Goal: Transaction & Acquisition: Purchase product/service

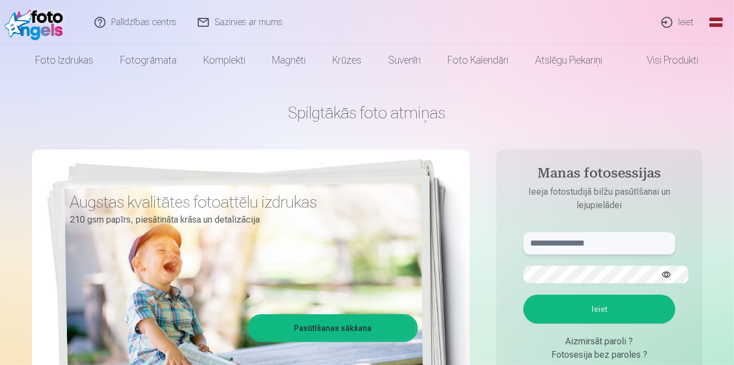
type input "**********"
click at [584, 295] on button "Ieiet" at bounding box center [599, 309] width 152 height 29
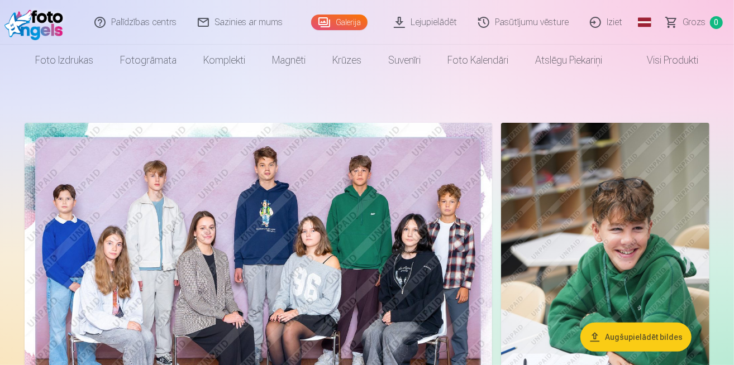
click at [203, 175] on img at bounding box center [258, 279] width 467 height 312
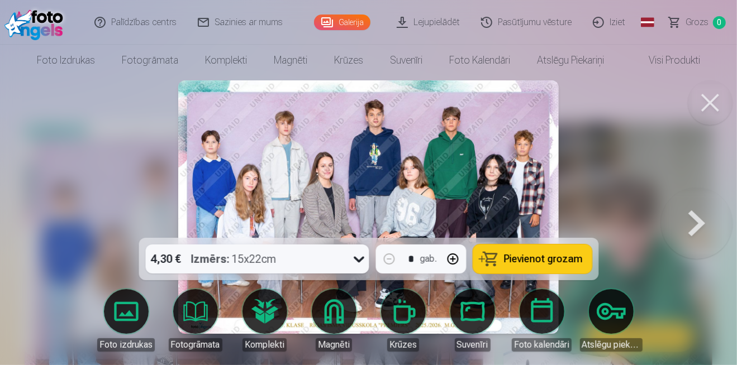
click at [705, 203] on button at bounding box center [696, 207] width 71 height 39
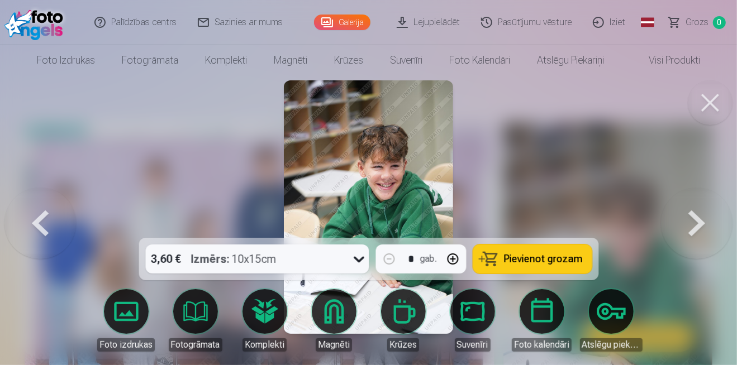
click at [705, 203] on button at bounding box center [696, 207] width 71 height 39
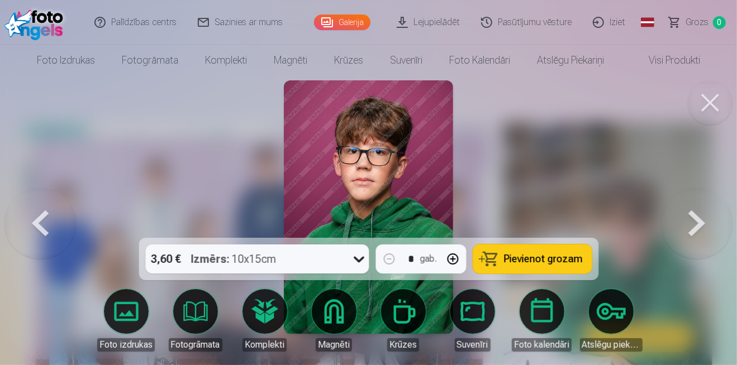
click at [705, 203] on button at bounding box center [696, 207] width 71 height 39
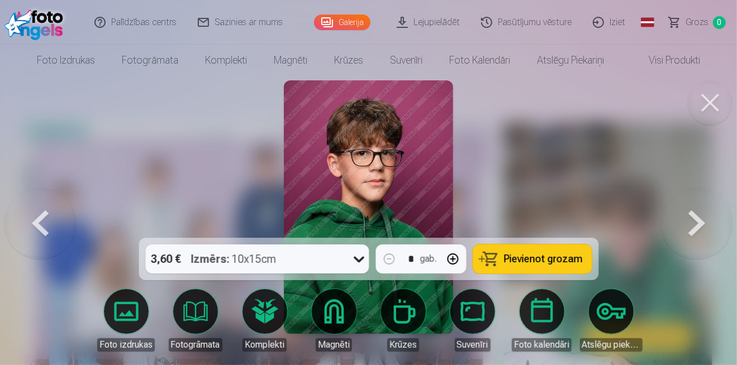
click at [705, 203] on button at bounding box center [696, 207] width 71 height 39
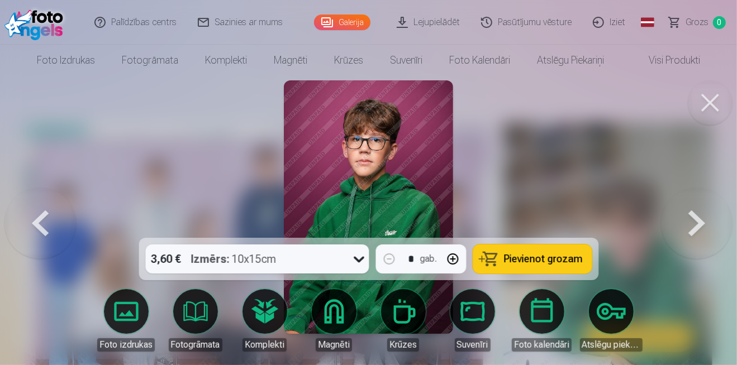
click at [705, 203] on button at bounding box center [696, 207] width 71 height 39
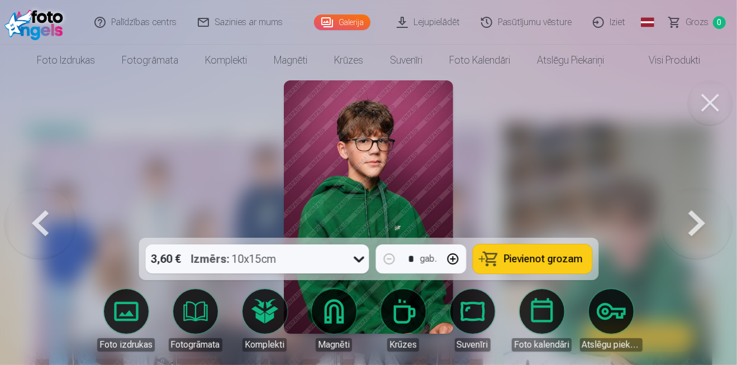
click at [705, 203] on button at bounding box center [696, 207] width 71 height 39
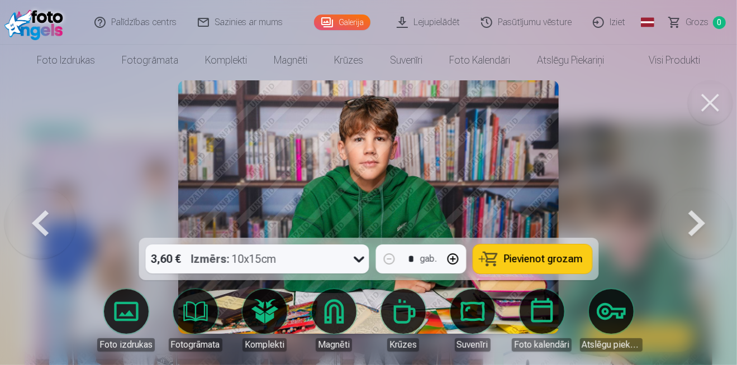
click at [705, 203] on button at bounding box center [696, 207] width 71 height 39
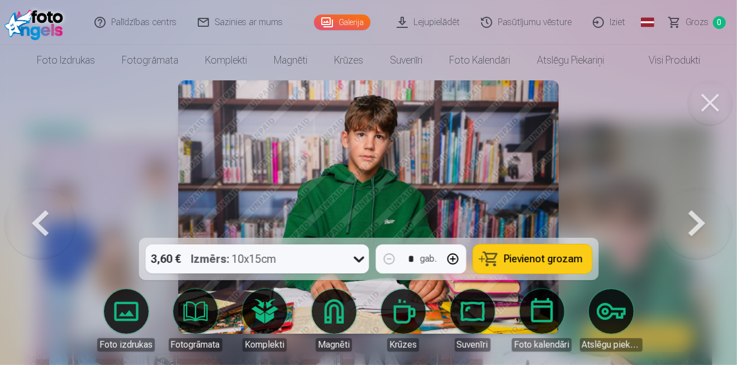
click at [705, 203] on button at bounding box center [696, 207] width 71 height 39
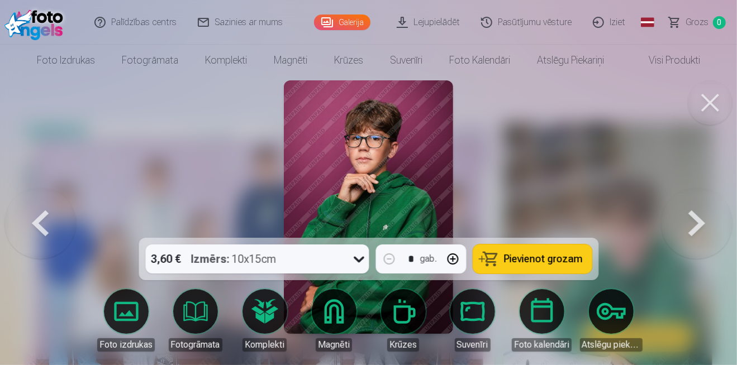
click at [705, 203] on button at bounding box center [696, 207] width 71 height 39
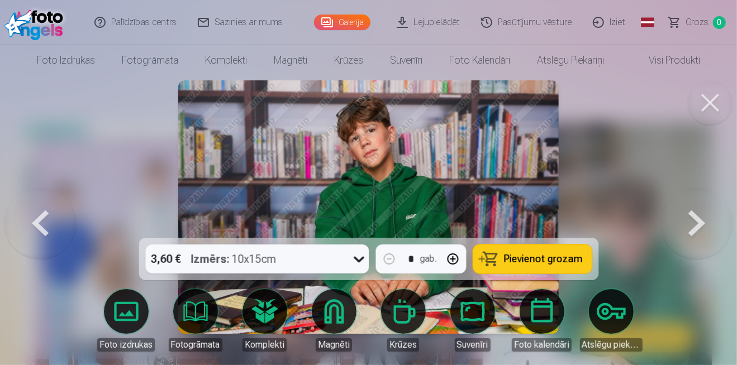
click at [705, 203] on button at bounding box center [696, 207] width 71 height 39
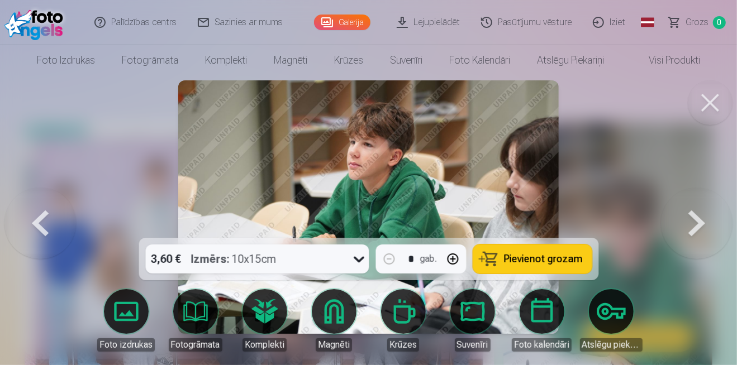
click at [705, 203] on button at bounding box center [696, 207] width 71 height 39
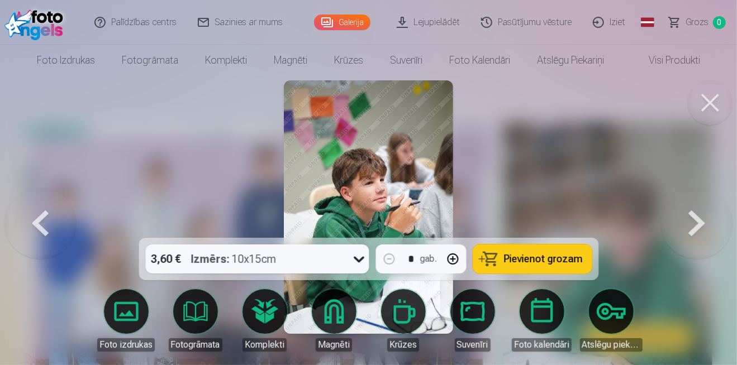
click at [705, 203] on button at bounding box center [696, 207] width 71 height 39
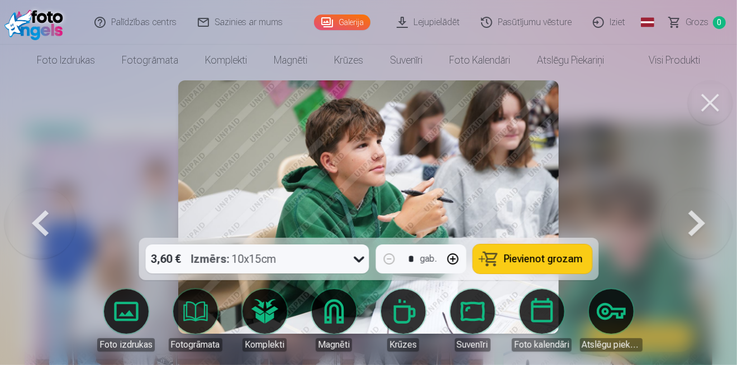
click at [705, 203] on button at bounding box center [696, 207] width 71 height 39
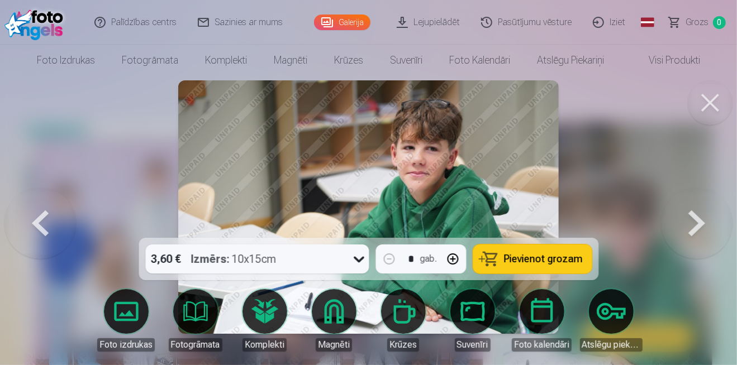
click at [705, 203] on button at bounding box center [696, 207] width 71 height 39
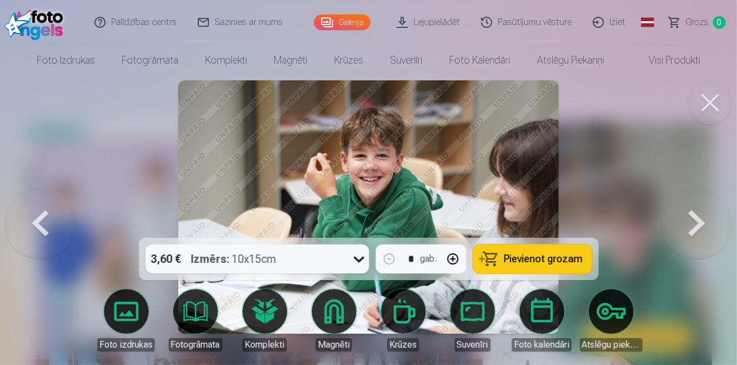
click at [705, 203] on button at bounding box center [696, 207] width 71 height 39
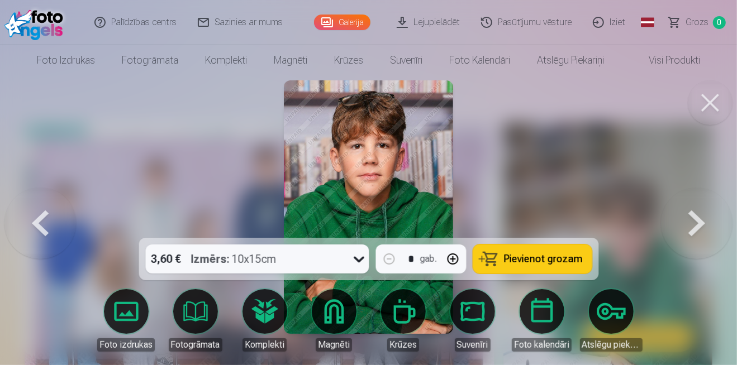
click at [705, 203] on button at bounding box center [696, 207] width 71 height 39
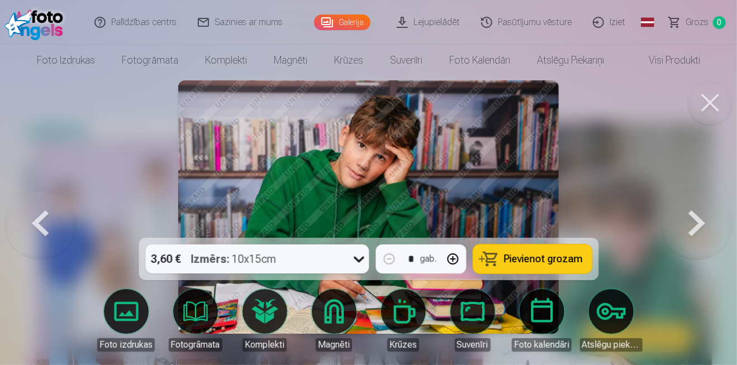
click at [705, 203] on button at bounding box center [696, 207] width 71 height 39
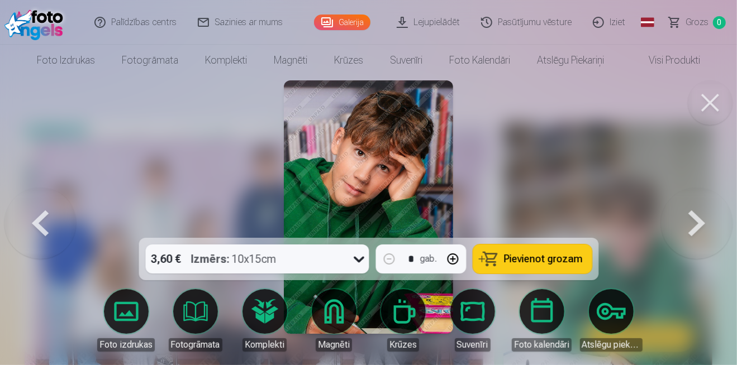
click at [705, 203] on button at bounding box center [696, 207] width 71 height 39
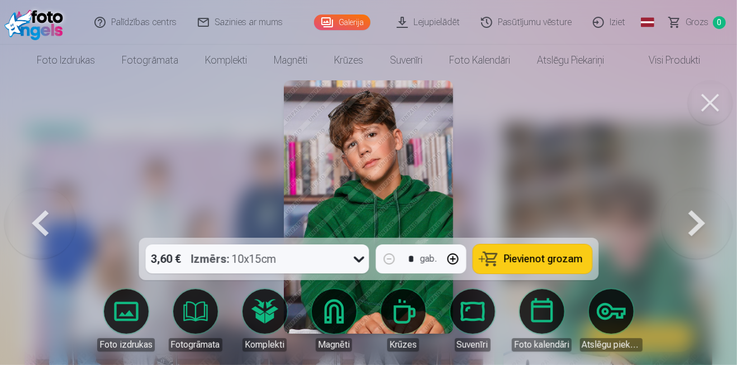
click at [705, 203] on button at bounding box center [696, 207] width 71 height 39
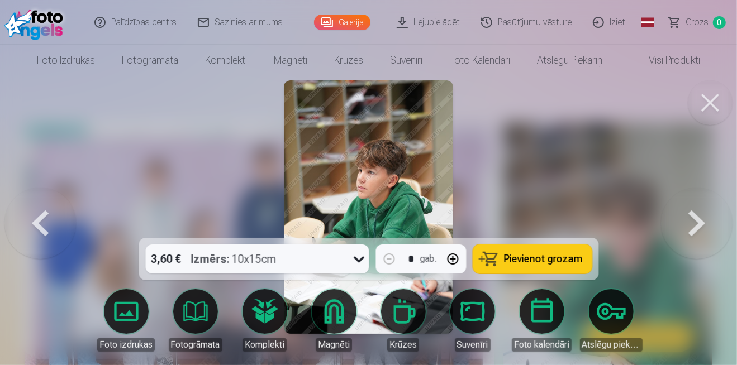
click at [705, 203] on button at bounding box center [696, 207] width 71 height 39
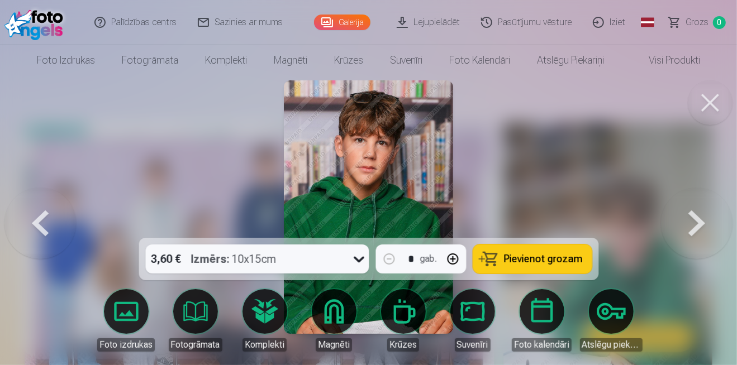
click at [705, 203] on button at bounding box center [696, 207] width 71 height 39
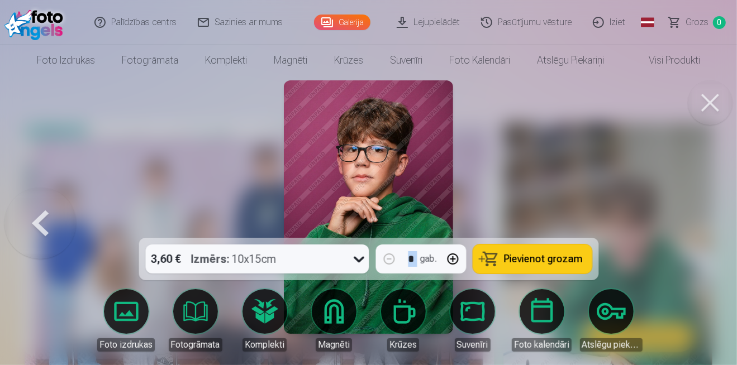
click at [705, 203] on div at bounding box center [368, 182] width 737 height 365
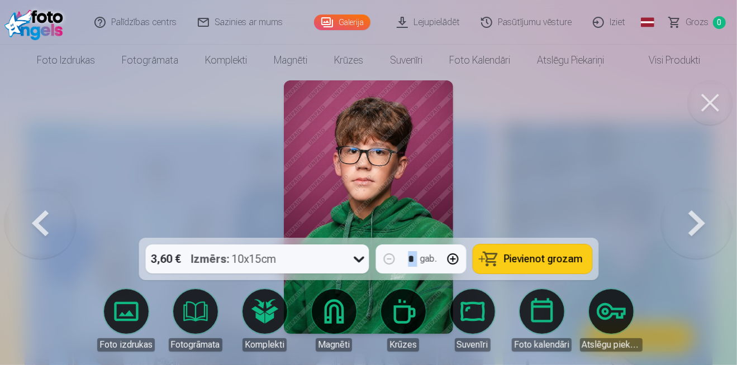
click at [709, 80] on button at bounding box center [709, 102] width 45 height 45
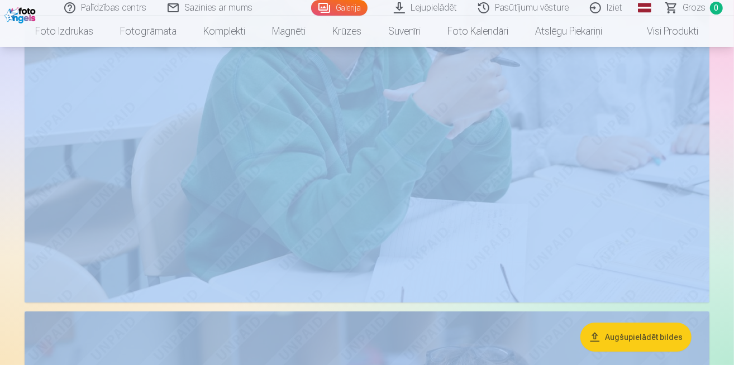
scroll to position [2457, 0]
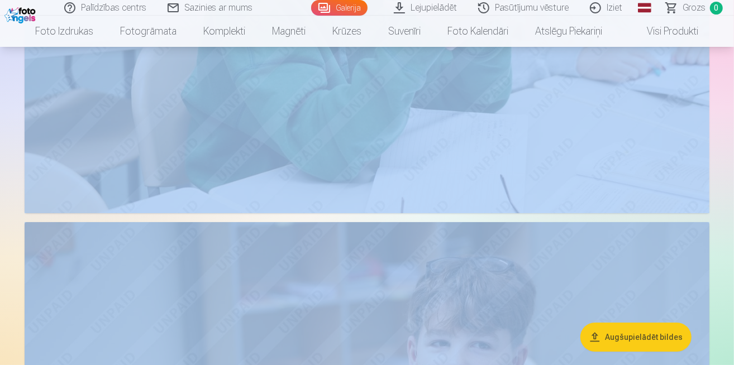
click at [666, 323] on button "Augšupielādēt bildes" at bounding box center [635, 337] width 111 height 29
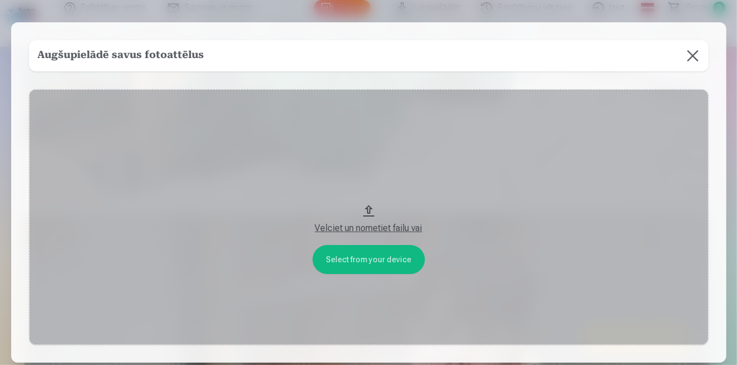
click at [677, 46] on button at bounding box center [692, 55] width 31 height 31
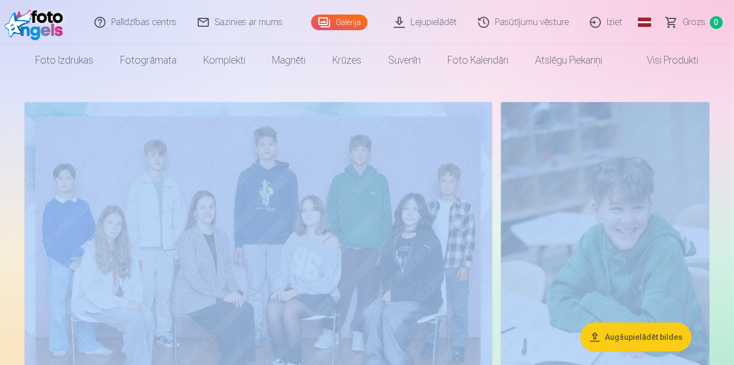
scroll to position [0, 0]
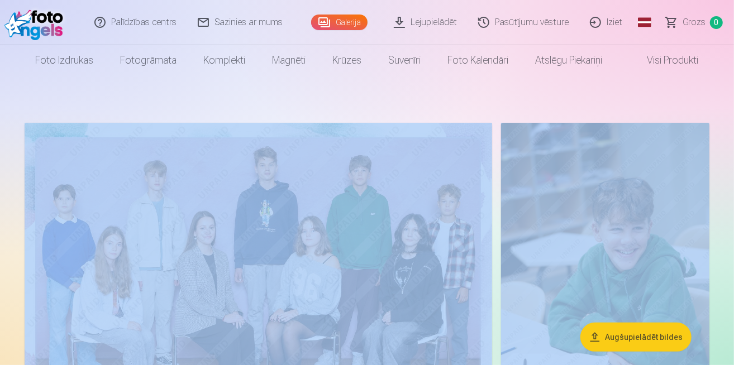
click at [656, 21] on link "Global" at bounding box center [644, 22] width 22 height 45
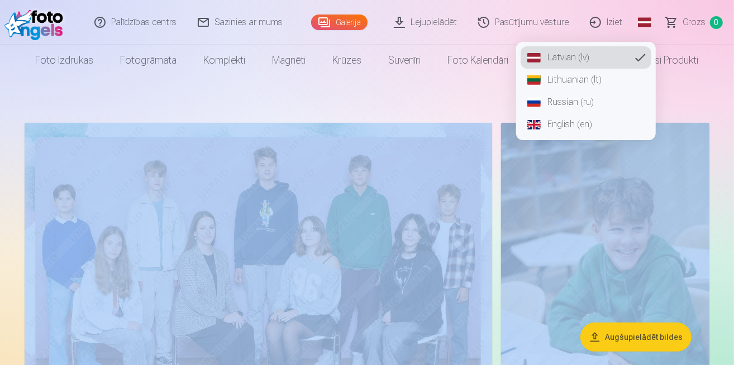
click at [584, 91] on link "Russian (ru)" at bounding box center [585, 102] width 131 height 22
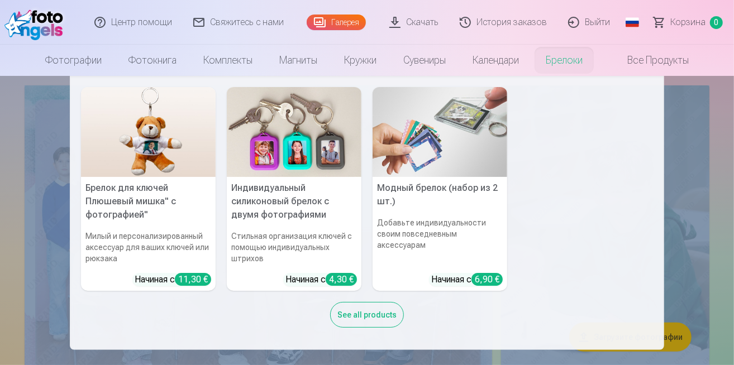
scroll to position [56, 0]
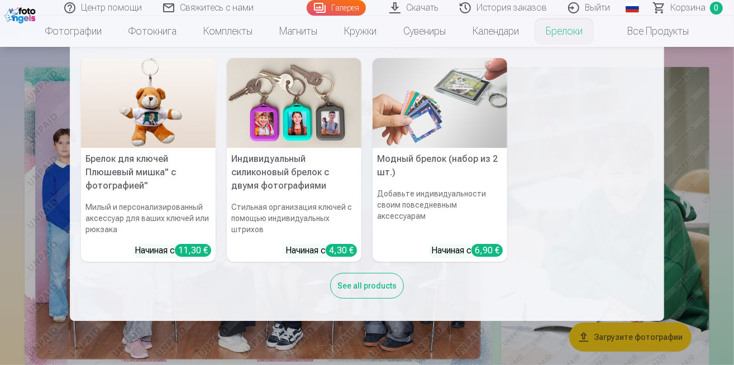
click at [670, 162] on nav "Брелок для ключей Плюшевый мишка" с фотографией" Милый и персонализированный ак…" at bounding box center [367, 184] width 734 height 274
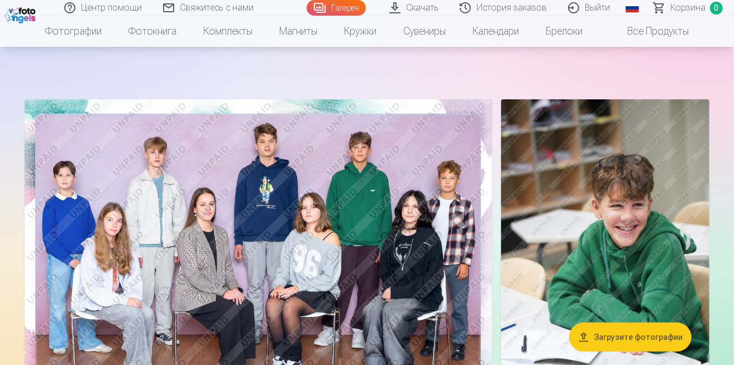
scroll to position [0, 0]
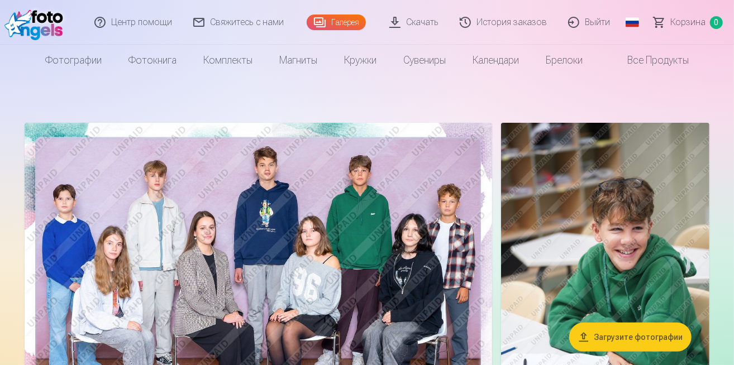
click at [501, 192] on img at bounding box center [605, 279] width 208 height 312
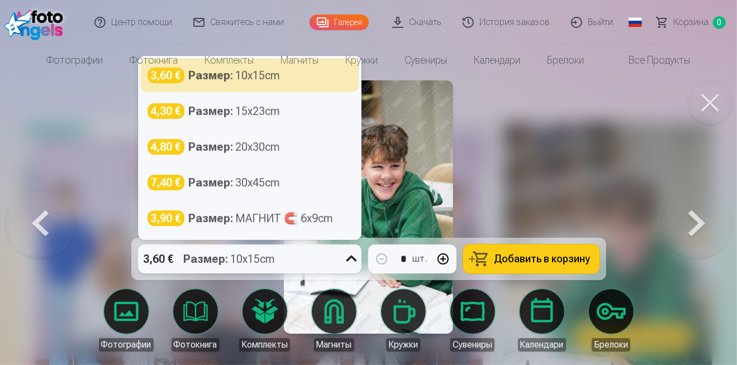
click at [360, 268] on icon at bounding box center [351, 259] width 18 height 18
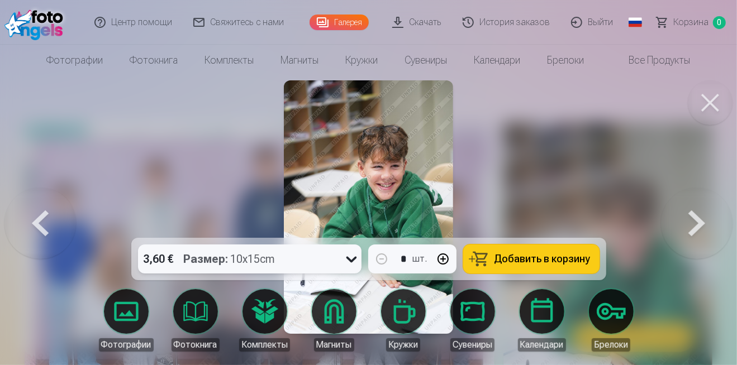
click at [360, 268] on icon at bounding box center [351, 259] width 18 height 18
click at [503, 264] on span "Добавить в корзину" at bounding box center [542, 259] width 96 height 10
click at [692, 19] on span "Корзина" at bounding box center [690, 22] width 35 height 13
drag, startPoint x: 380, startPoint y: 150, endPoint x: 601, endPoint y: 109, distance: 225.4
click at [601, 109] on div at bounding box center [368, 182] width 737 height 365
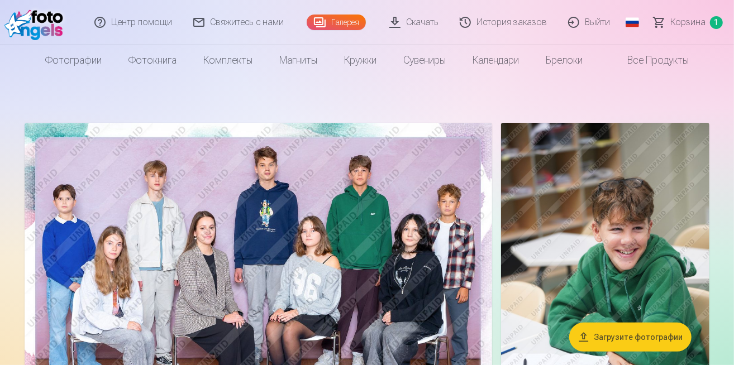
click at [501, 220] on img at bounding box center [605, 279] width 208 height 312
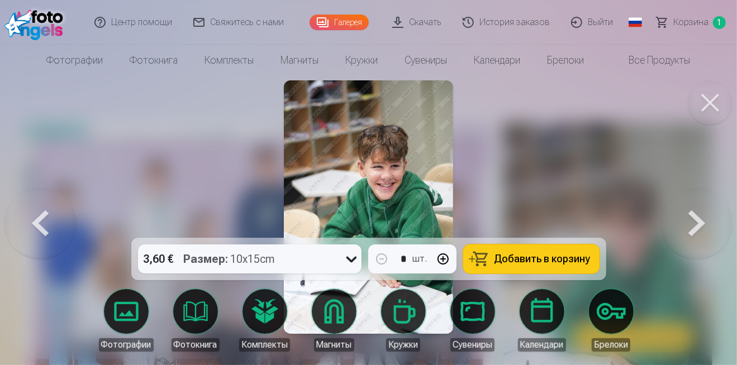
click at [723, 88] on button at bounding box center [709, 102] width 45 height 45
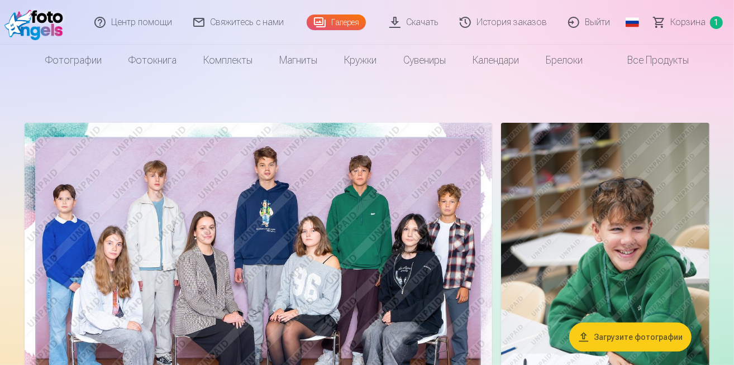
click at [625, 342] on button "Загрузите фотографии" at bounding box center [630, 337] width 122 height 29
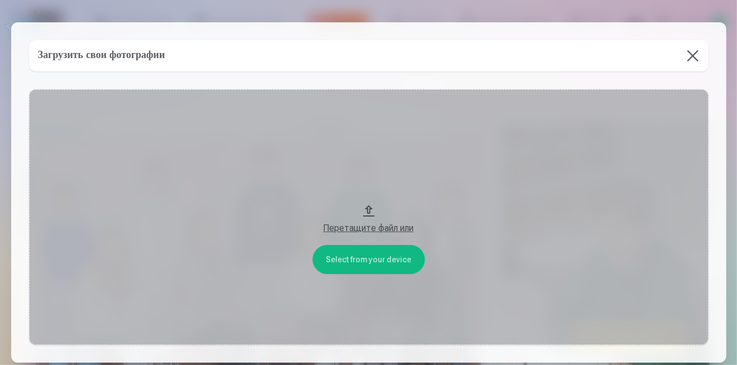
click at [341, 247] on button "Перетащите файл или" at bounding box center [368, 217] width 679 height 256
click at [151, 54] on h5 "Загрузить свои фотографии" at bounding box center [101, 56] width 127 height 16
click at [677, 51] on button at bounding box center [692, 55] width 31 height 31
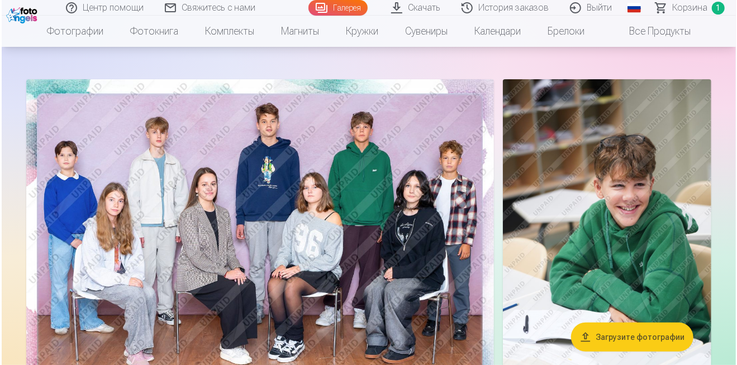
scroll to position [168, 0]
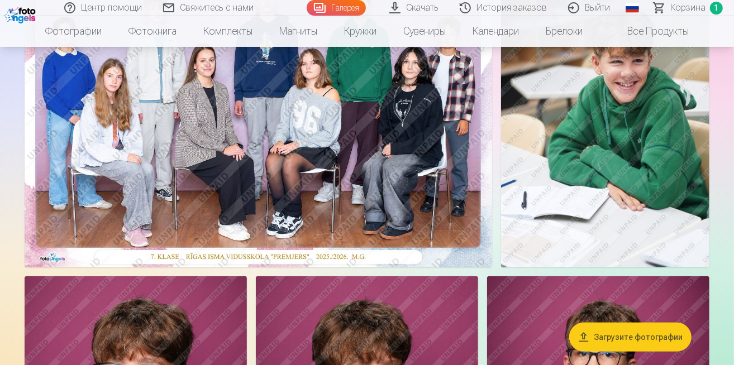
click at [501, 77] on img at bounding box center [605, 111] width 208 height 312
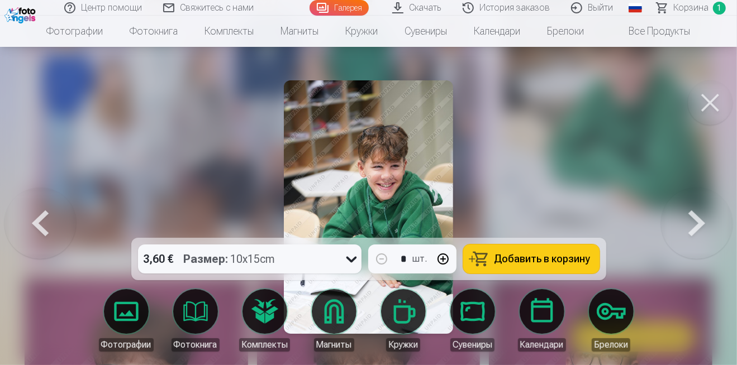
drag, startPoint x: 369, startPoint y: 157, endPoint x: 347, endPoint y: 126, distance: 38.4
click at [347, 126] on img at bounding box center [368, 207] width 169 height 254
click at [511, 198] on body "Центр помощи Свяжитесь с нами Галерея Скачать История заказов Выйти Global Latv…" at bounding box center [368, 14] width 737 height 365
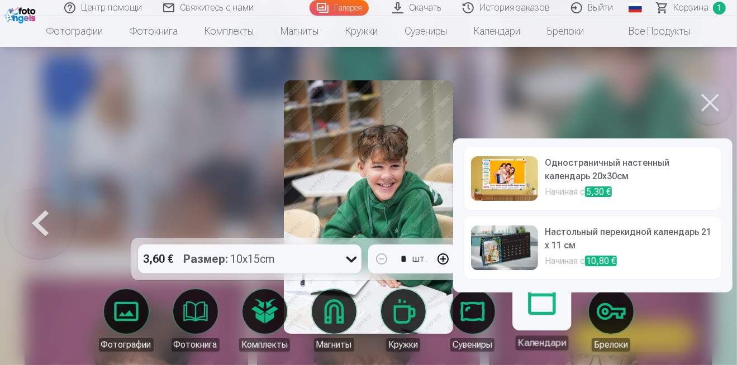
click at [486, 255] on img at bounding box center [504, 248] width 67 height 45
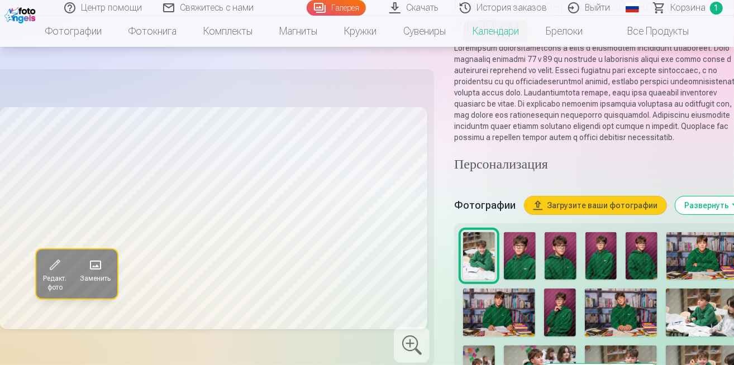
scroll to position [223, 0]
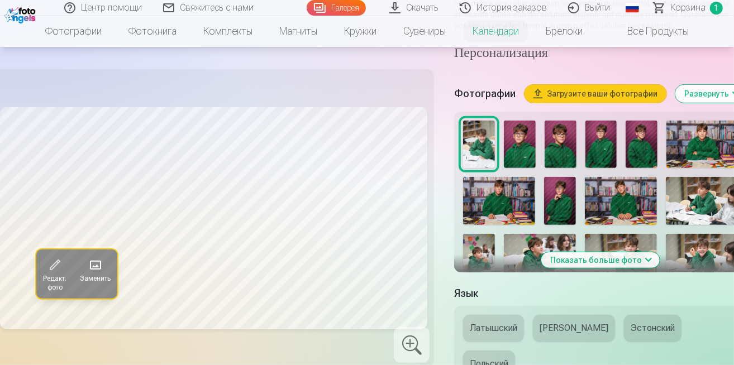
click at [507, 121] on img at bounding box center [520, 144] width 32 height 47
click at [544, 121] on img at bounding box center [560, 144] width 32 height 47
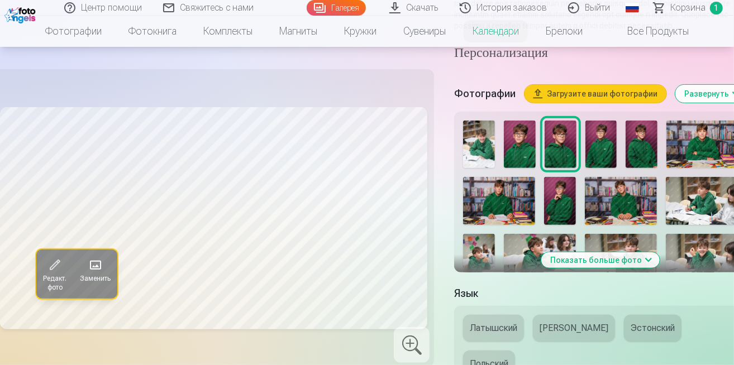
click at [596, 121] on img at bounding box center [601, 144] width 32 height 47
click at [609, 116] on div at bounding box center [600, 256] width 284 height 280
click at [633, 121] on img at bounding box center [641, 144] width 32 height 47
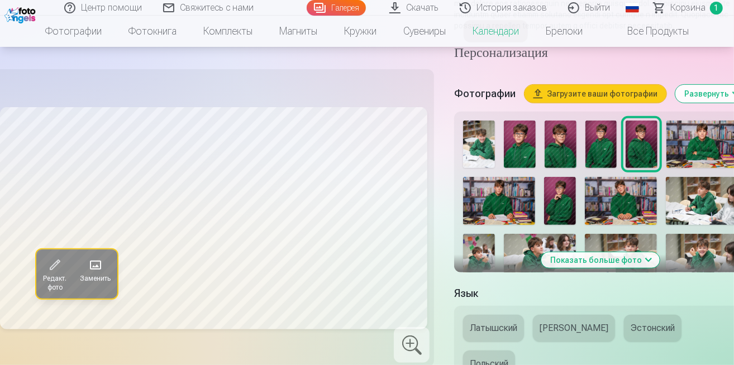
click at [677, 121] on img at bounding box center [701, 144] width 71 height 47
click at [495, 234] on img at bounding box center [479, 258] width 32 height 48
click at [666, 177] on img at bounding box center [702, 201] width 72 height 48
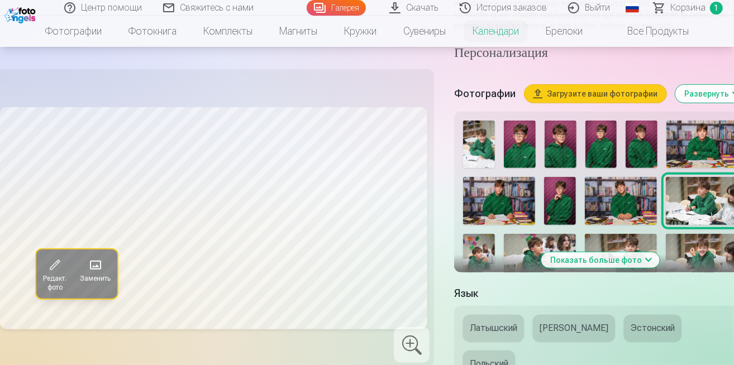
click at [587, 177] on img at bounding box center [621, 201] width 72 height 48
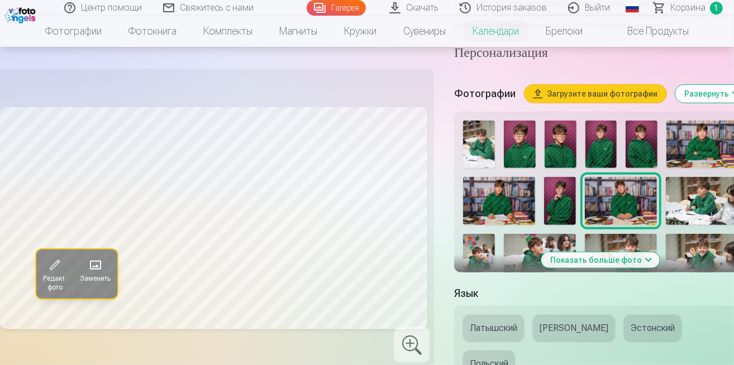
click at [483, 177] on img at bounding box center [499, 201] width 72 height 48
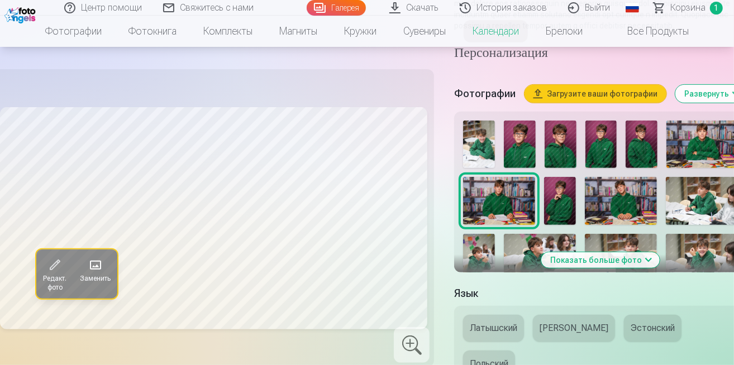
click at [585, 177] on img at bounding box center [621, 201] width 72 height 48
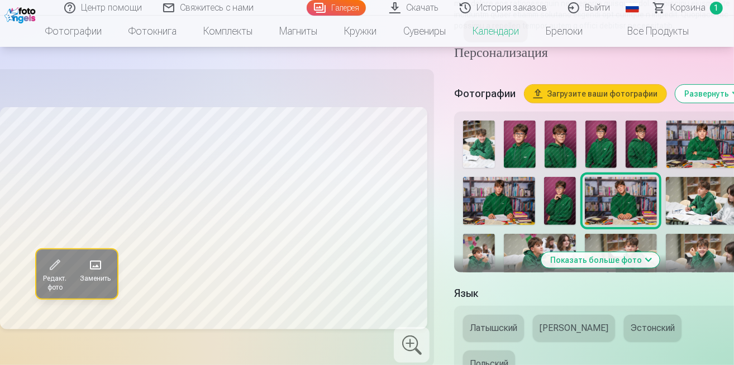
click at [581, 252] on button "Показать больше фото" at bounding box center [600, 260] width 118 height 16
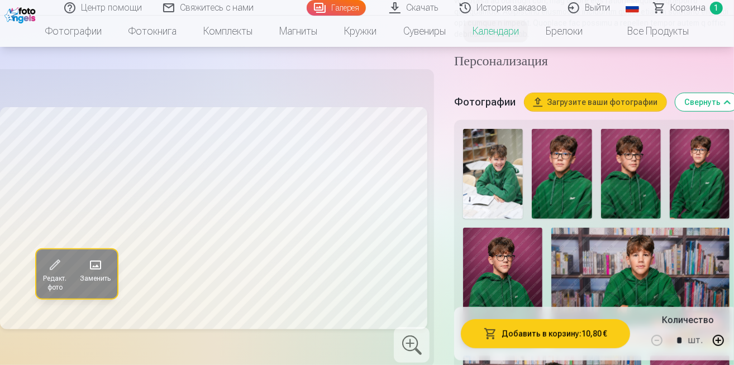
scroll to position [447, 0]
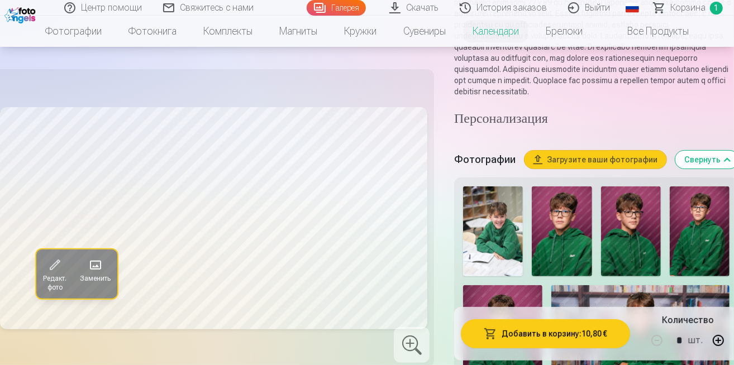
scroll to position [112, 0]
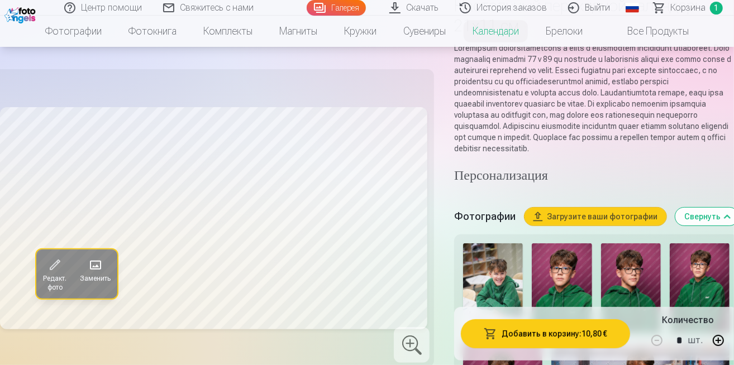
click at [475, 243] on img at bounding box center [493, 288] width 60 height 90
click at [532, 243] on img at bounding box center [562, 288] width 60 height 90
click at [601, 243] on img at bounding box center [631, 288] width 60 height 90
click at [670, 243] on img at bounding box center [700, 288] width 60 height 90
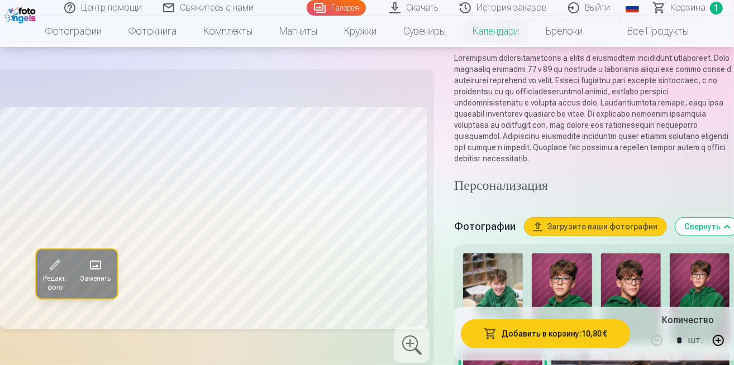
scroll to position [0, 0]
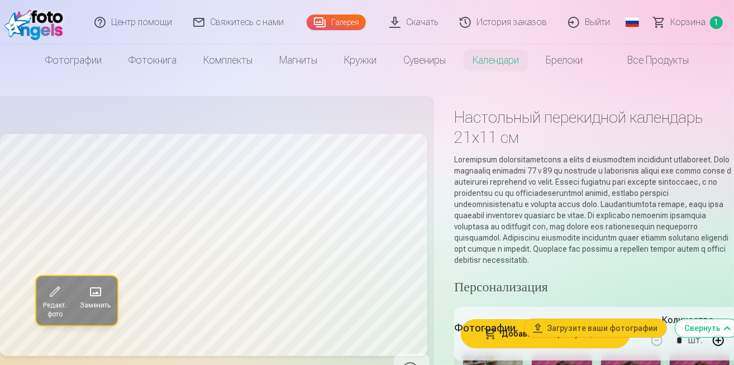
click at [450, 26] on link "Скачать" at bounding box center [414, 22] width 70 height 45
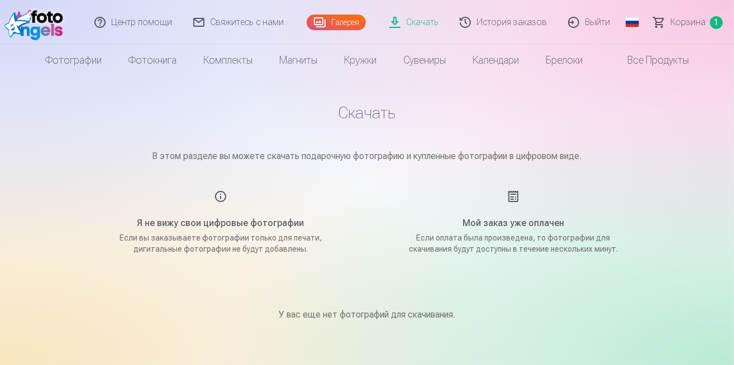
click at [216, 217] on h5 "Я не вижу свои цифровые фотографии" at bounding box center [220, 223] width 212 height 13
click at [223, 190] on div "Я не вижу свои цифровые фотографии Если вы заказываете фотографии только для пе…" at bounding box center [221, 222] width 266 height 65
click at [366, 20] on link "Галерея" at bounding box center [336, 23] width 59 height 16
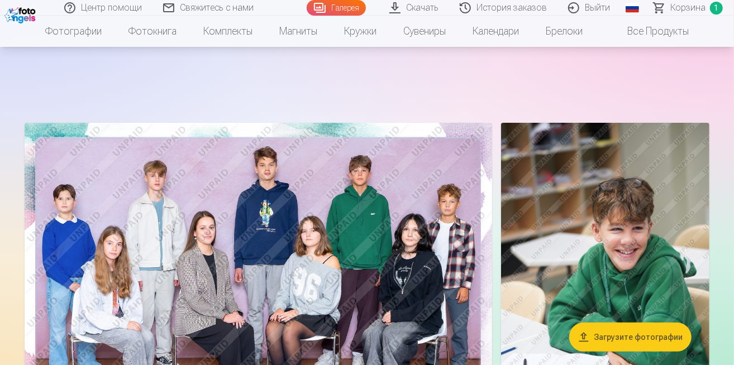
scroll to position [168, 0]
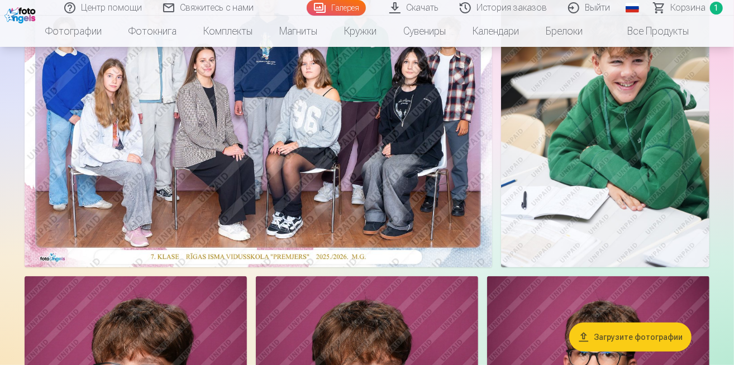
click at [291, 108] on img at bounding box center [258, 111] width 467 height 312
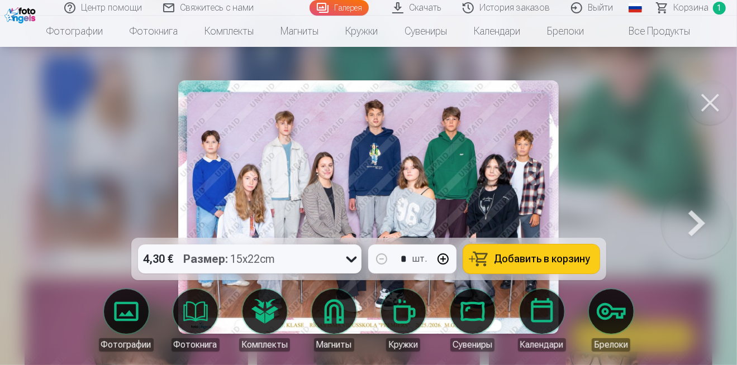
click at [718, 82] on button at bounding box center [709, 102] width 45 height 45
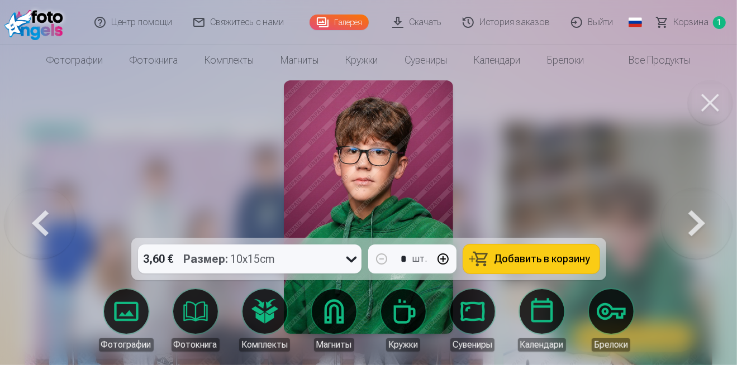
click at [548, 264] on span "Добавить в корзину" at bounding box center [542, 259] width 96 height 10
click at [701, 15] on link "Корзина 2" at bounding box center [691, 22] width 90 height 45
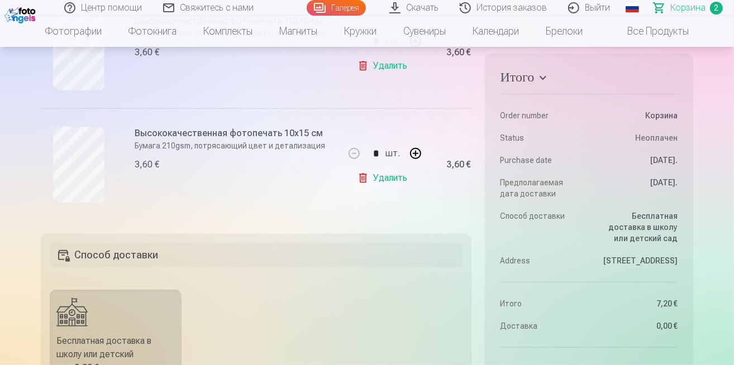
scroll to position [112, 0]
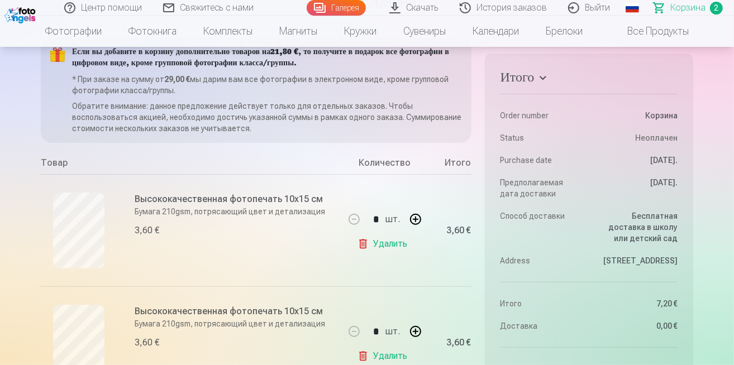
click at [450, 9] on link "Скачать" at bounding box center [414, 8] width 70 height 16
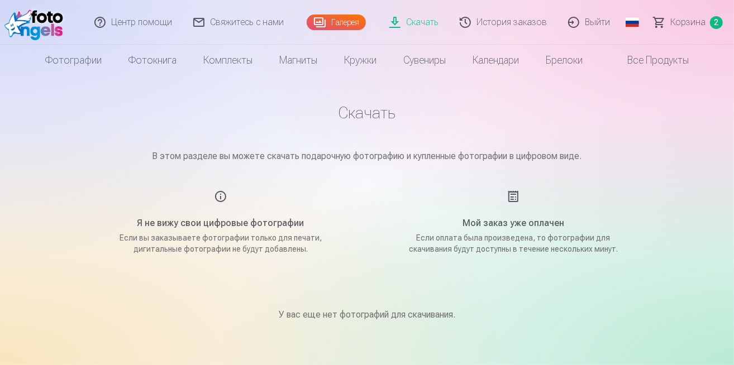
click at [369, 110] on h1 "Скачать" at bounding box center [367, 113] width 558 height 20
click at [128, 25] on link "Центр помощи" at bounding box center [133, 22] width 99 height 45
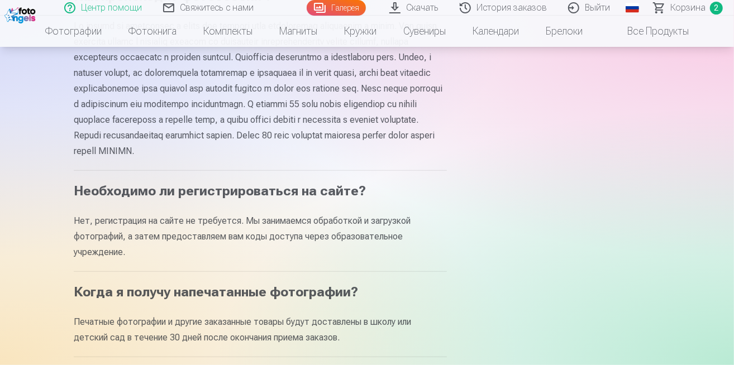
scroll to position [335, 0]
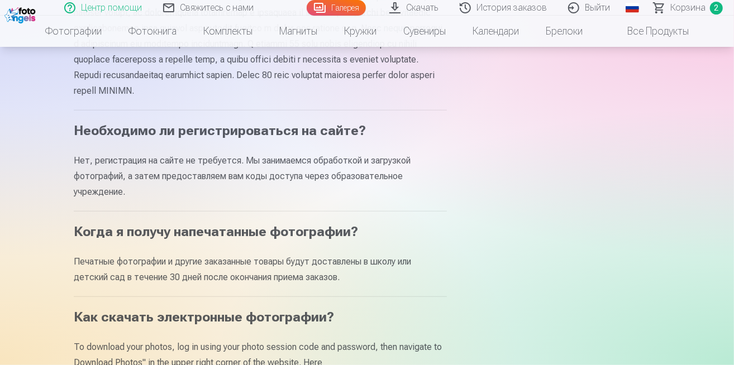
click at [205, 340] on p "To download your photos, log in using your photo session code and password, the…" at bounding box center [260, 355] width 373 height 31
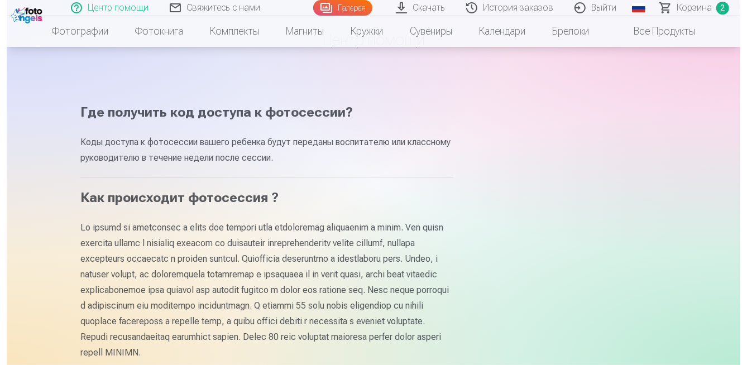
scroll to position [0, 0]
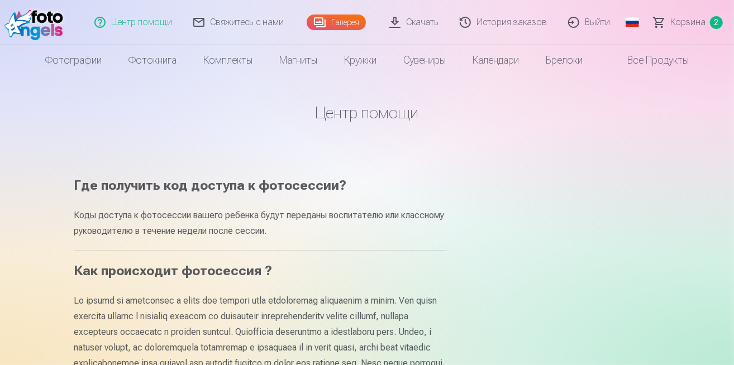
click at [42, 23] on img at bounding box center [36, 22] width 64 height 36
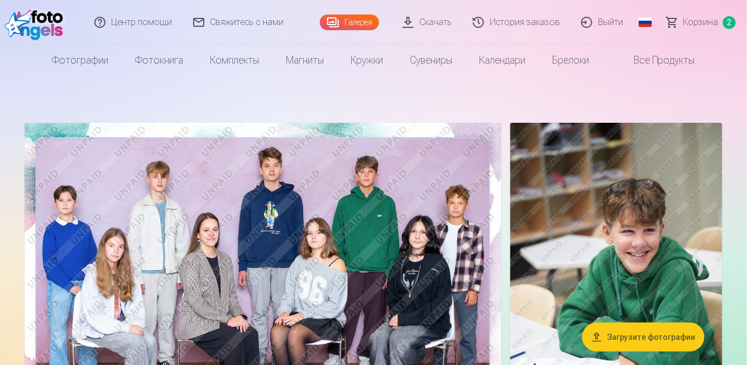
click at [463, 19] on link "Скачать" at bounding box center [428, 22] width 70 height 45
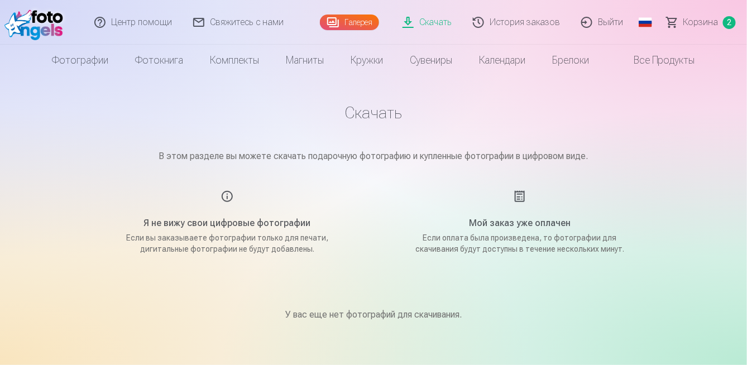
click at [229, 190] on div "Я не вижу свои цифровые фотографии Если вы заказываете фотографии только для пе…" at bounding box center [227, 222] width 266 height 65
click at [420, 298] on main "Скачать В этом разделе вы можете скачать подарочную фотографию и купленные фото…" at bounding box center [373, 225] width 558 height 299
drag, startPoint x: 410, startPoint y: 274, endPoint x: 202, endPoint y: 255, distance: 209.7
click at [202, 281] on div "У вас еще нет фотографий для скачивания." at bounding box center [373, 314] width 558 height 67
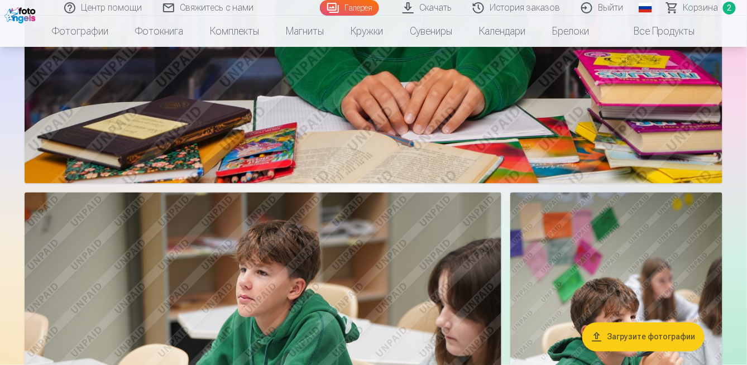
scroll to position [1899, 0]
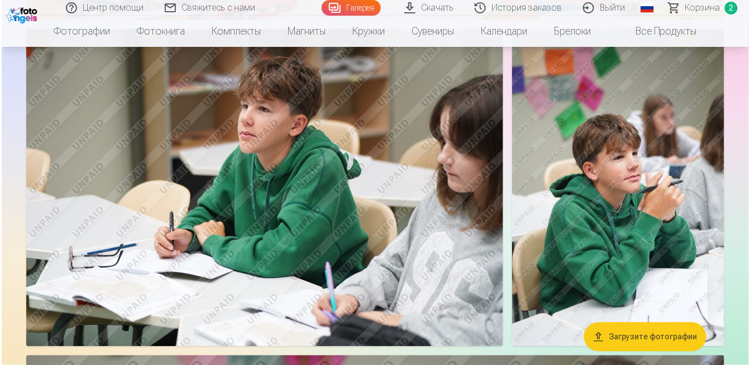
scroll to position [1905, 0]
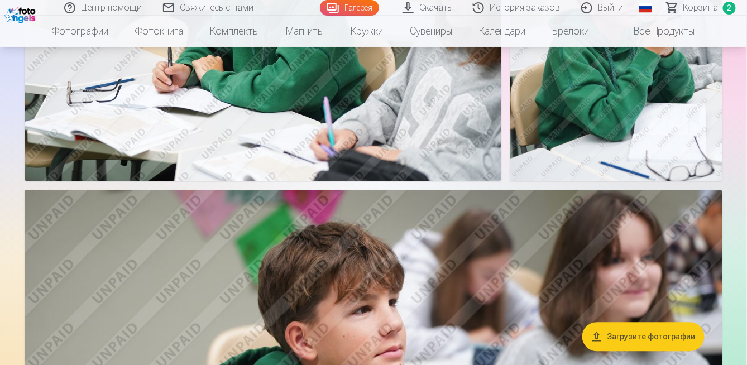
scroll to position [2066, 0]
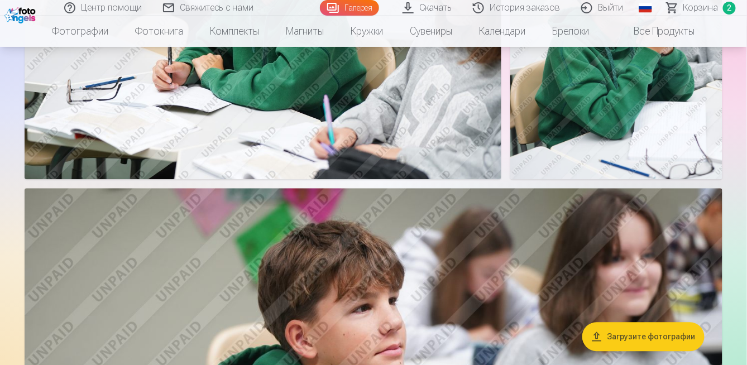
drag, startPoint x: 211, startPoint y: 209, endPoint x: 141, endPoint y: 223, distance: 71.2
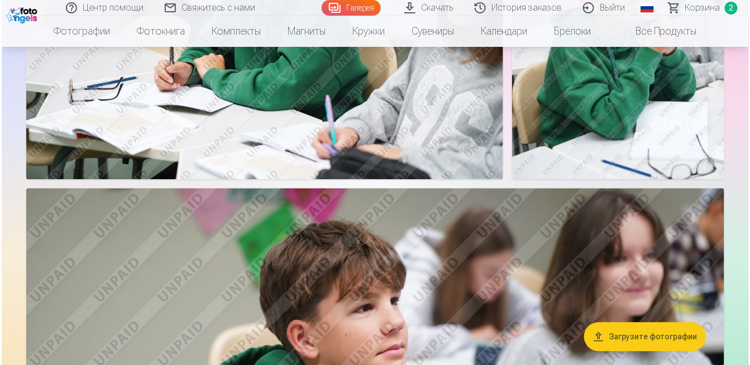
scroll to position [2073, 0]
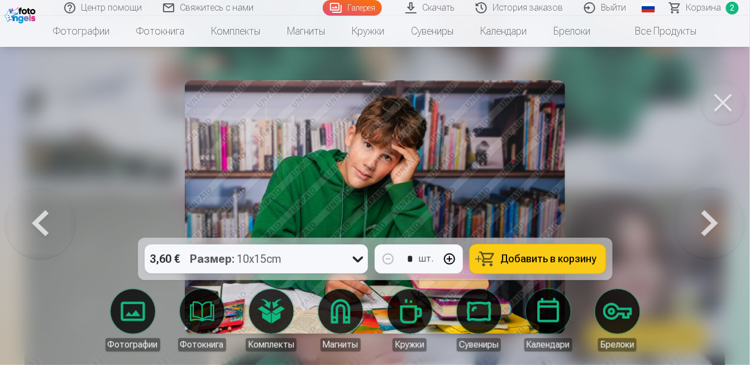
click at [726, 83] on button at bounding box center [723, 102] width 45 height 45
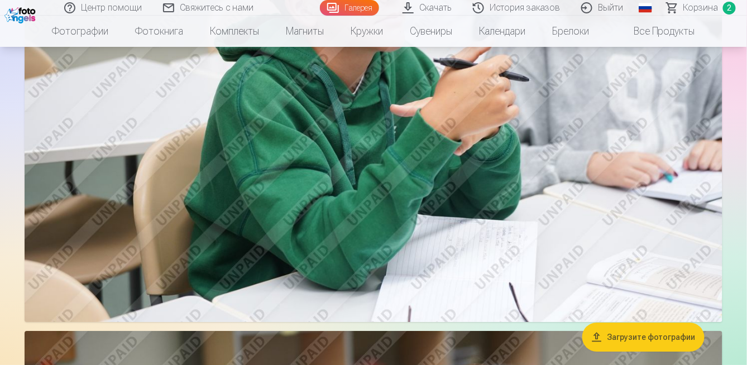
scroll to position [2401, 0]
